Goal: Task Accomplishment & Management: Manage account settings

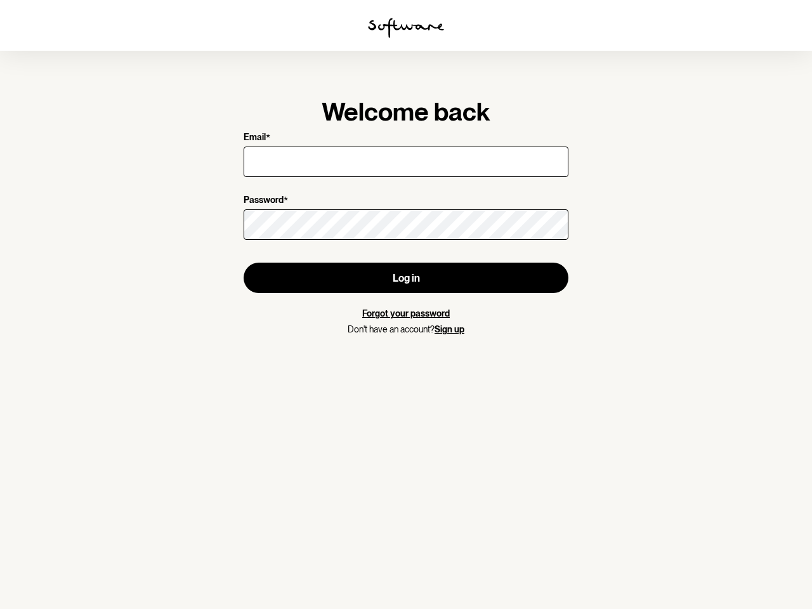
click at [406, 28] on img at bounding box center [406, 28] width 76 height 20
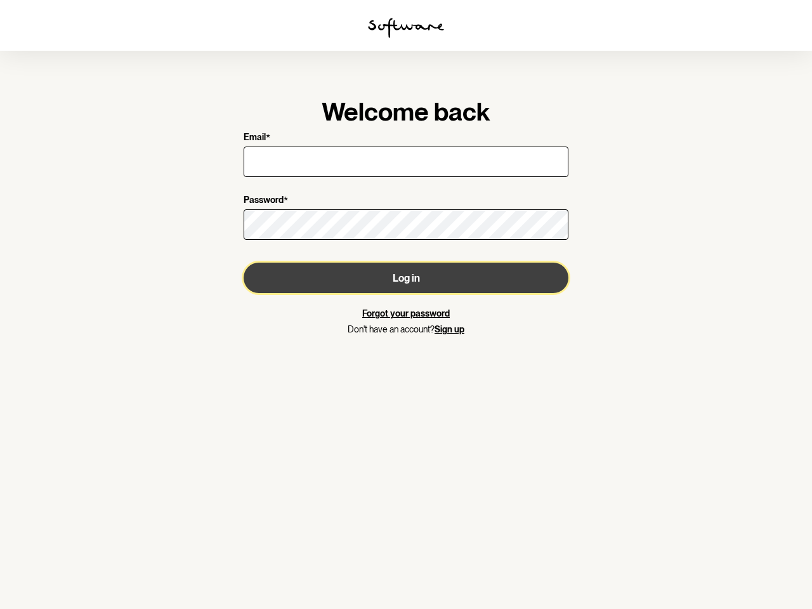
click at [406, 278] on button "Log in" at bounding box center [406, 278] width 325 height 30
